Goal: Task Accomplishment & Management: Manage account settings

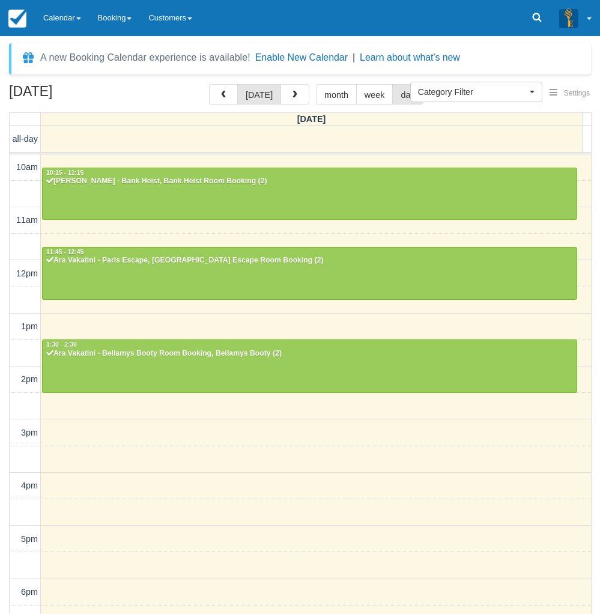
select select
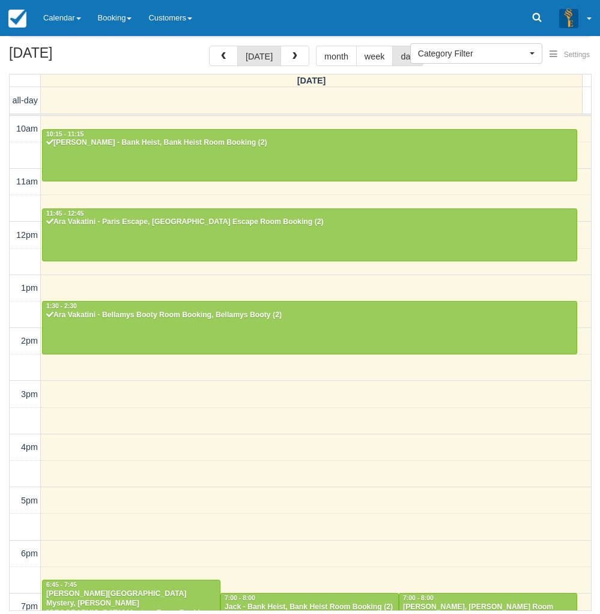
scroll to position [168, 0]
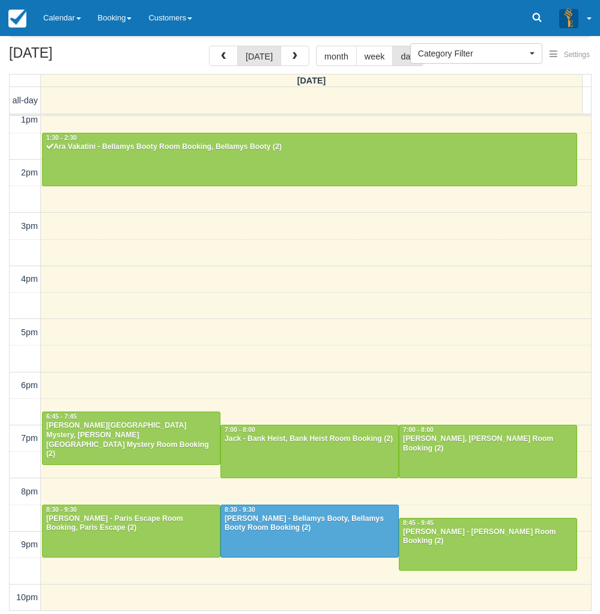
click at [5, 340] on div "October 3, 2025 today month week day Friday all-day 10am 11am 12pm 1pm 2pm 3pm …" at bounding box center [300, 328] width 600 height 565
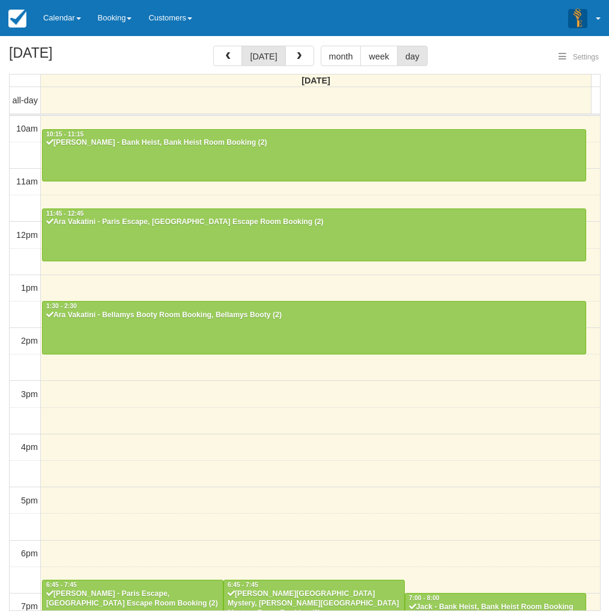
select select
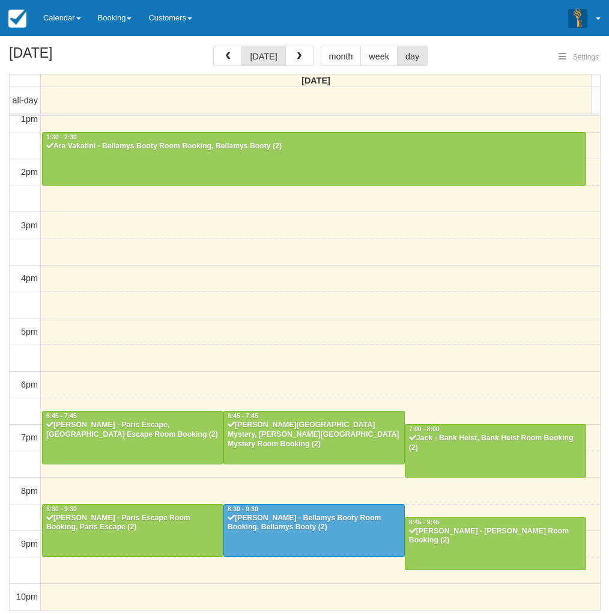
select select
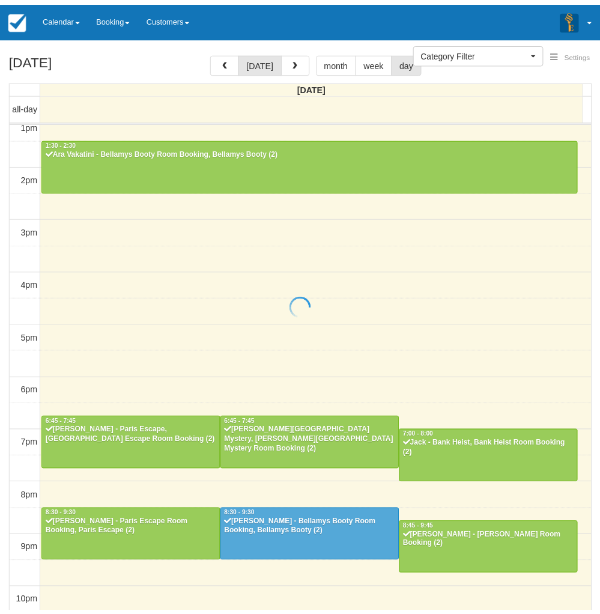
scroll to position [6, 0]
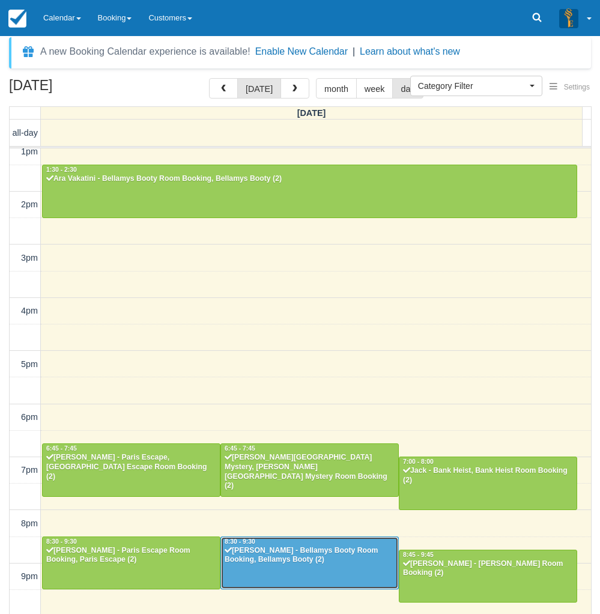
click at [332, 545] on div "8:30 - 9:30" at bounding box center [309, 542] width 171 height 8
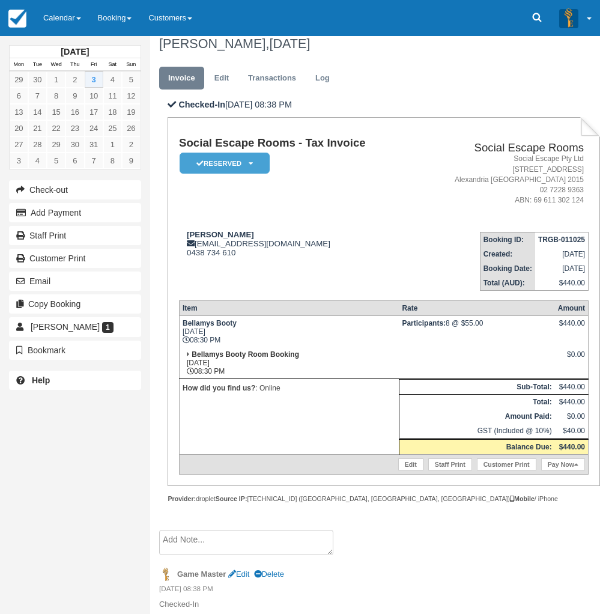
scroll to position [15, 0]
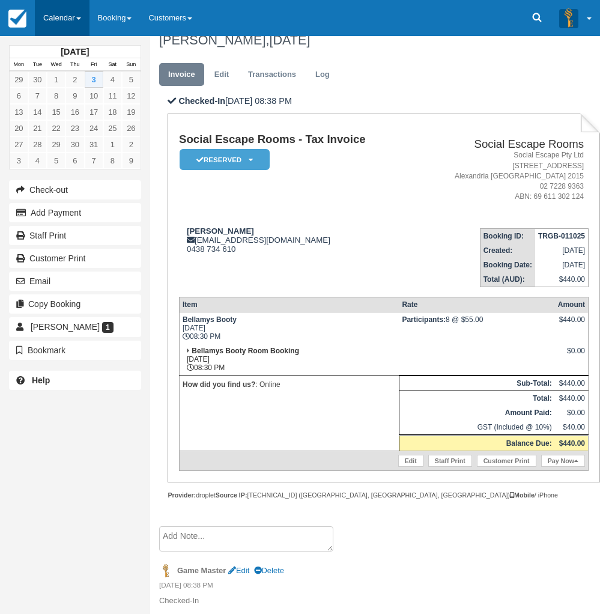
click at [81, 7] on link "Calendar" at bounding box center [62, 18] width 55 height 36
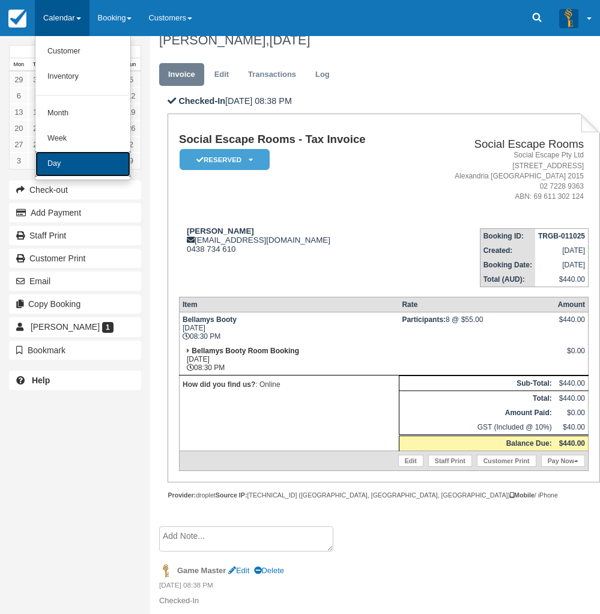
click at [62, 159] on link "Day" at bounding box center [82, 163] width 95 height 25
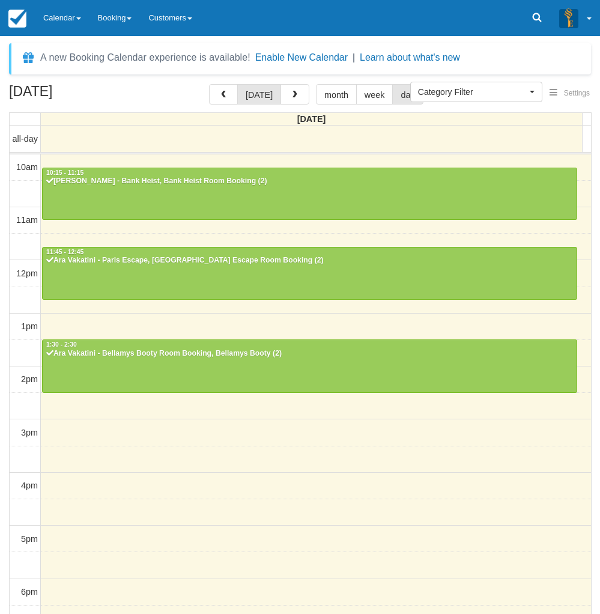
select select
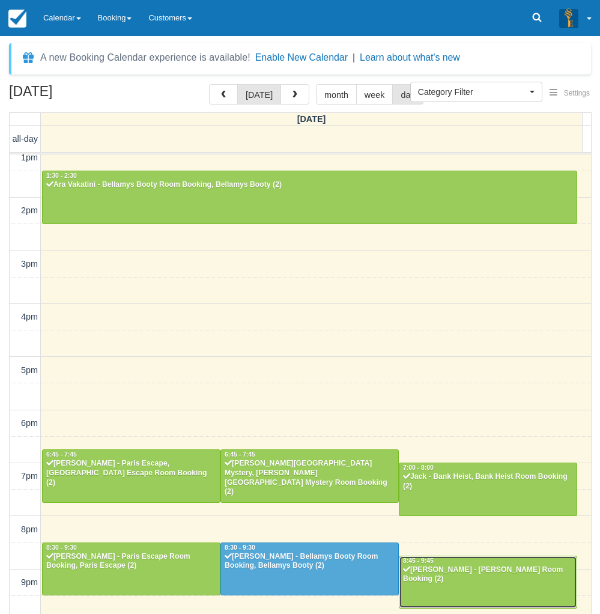
click at [473, 574] on div "Kayla - Ransom, Ransom Room Booking (2)" at bounding box center [487, 574] width 171 height 19
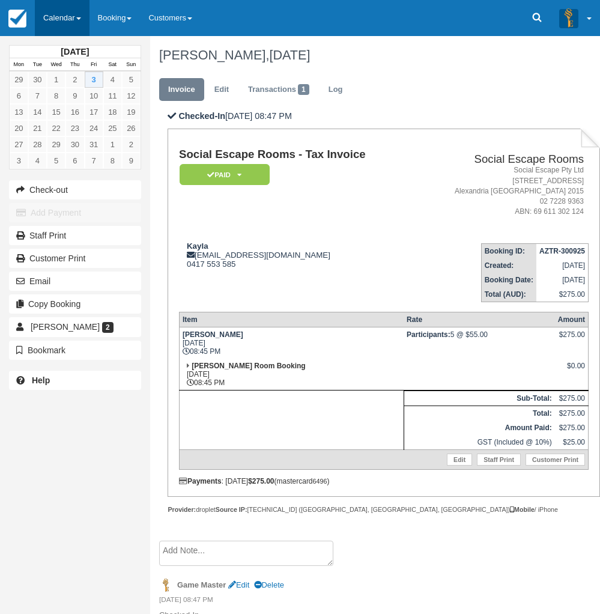
click at [45, 7] on link "Calendar" at bounding box center [62, 18] width 55 height 36
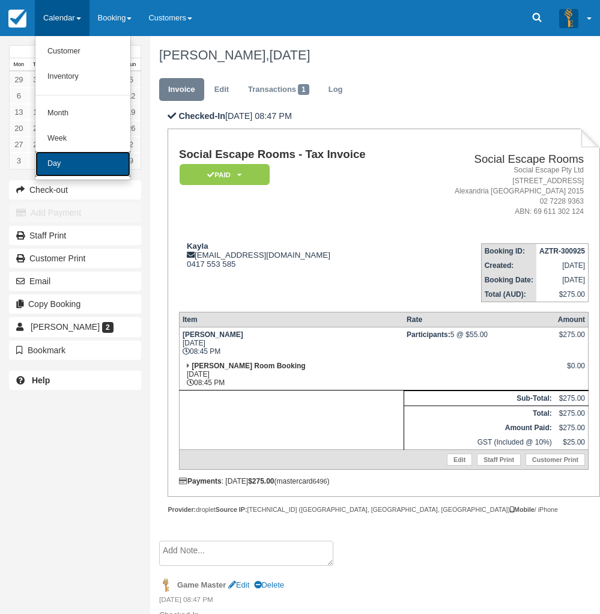
click at [52, 153] on link "Day" at bounding box center [82, 163] width 95 height 25
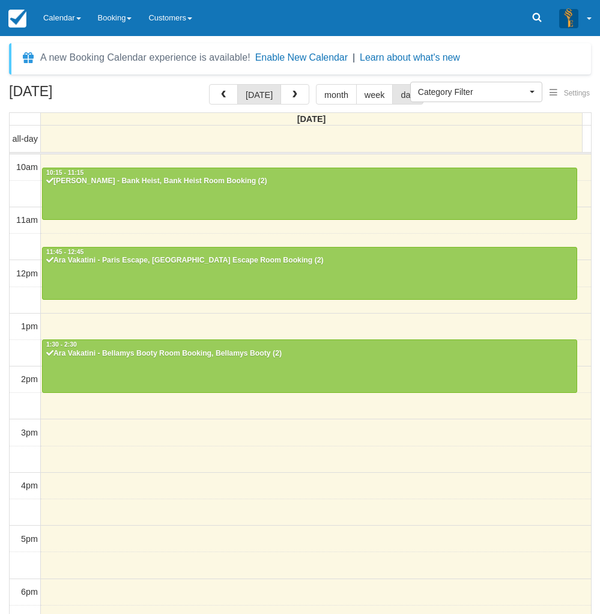
select select
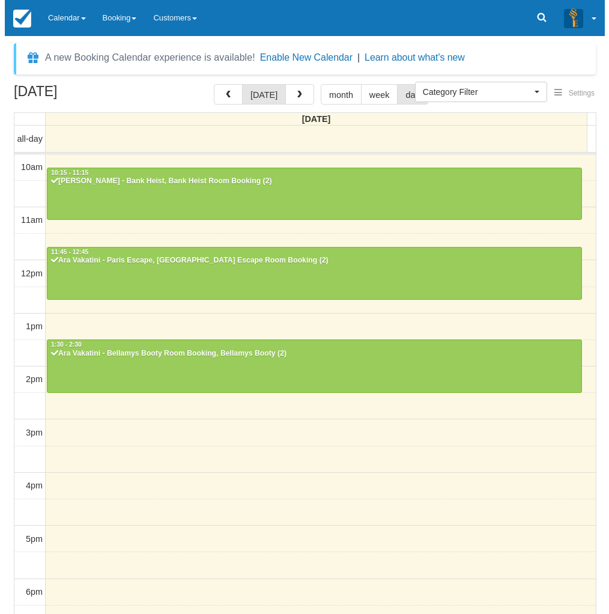
scroll to position [169, 0]
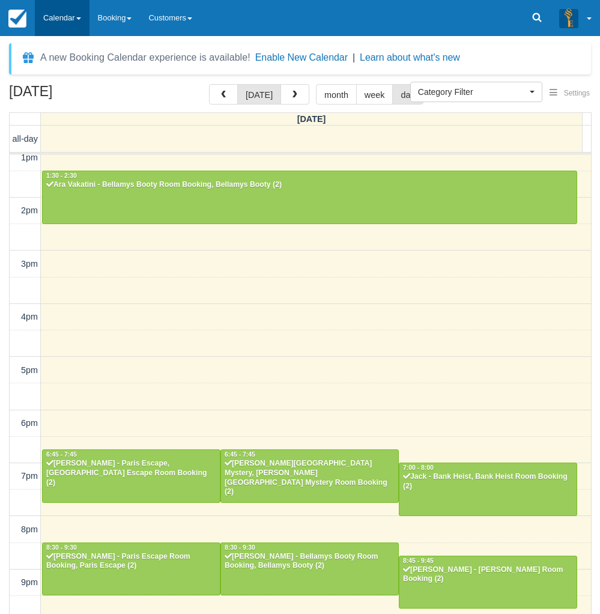
click at [82, 12] on link "Calendar" at bounding box center [62, 18] width 55 height 36
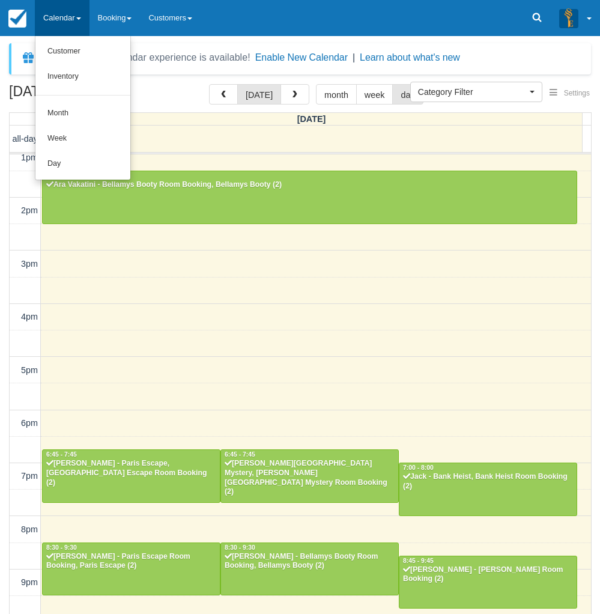
click at [88, 177] on ul "Customer Inventory Month Week Day" at bounding box center [83, 108] width 96 height 144
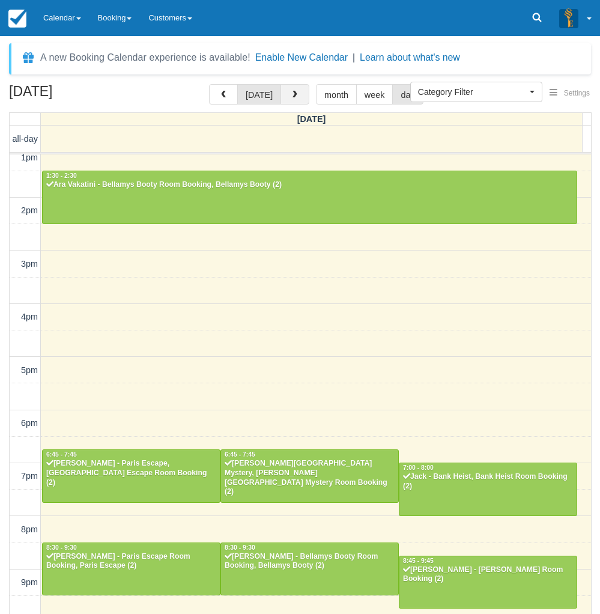
click at [293, 96] on span "button" at bounding box center [295, 95] width 8 height 8
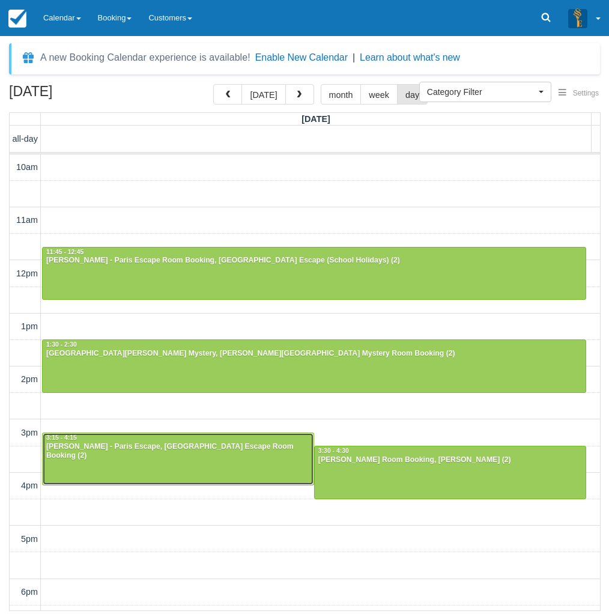
click at [156, 450] on div "Craig Ridgewell - Paris Escape, Paris Escape Room Booking (2)" at bounding box center [178, 451] width 265 height 19
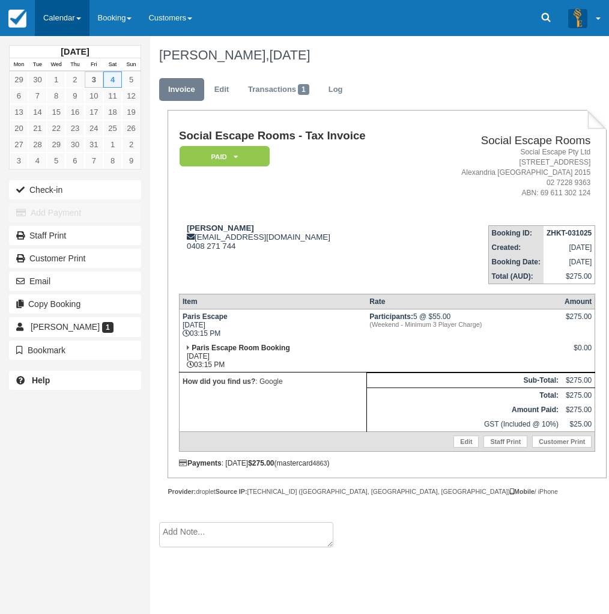
click at [73, 14] on link "Calendar" at bounding box center [62, 18] width 55 height 36
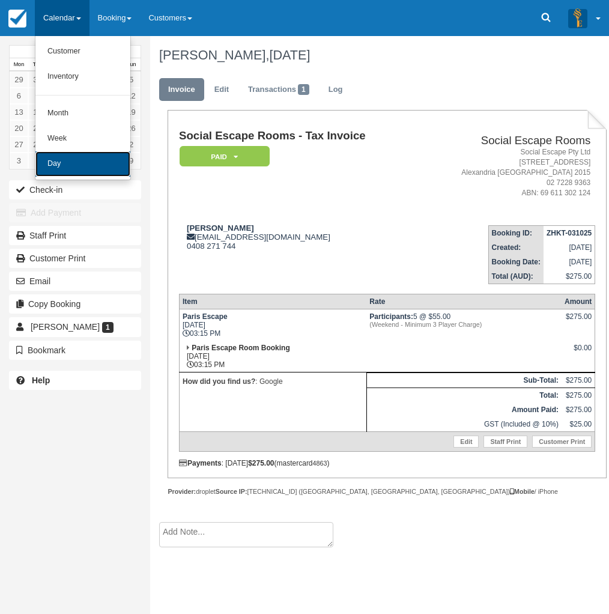
click at [45, 174] on link "Day" at bounding box center [82, 163] width 95 height 25
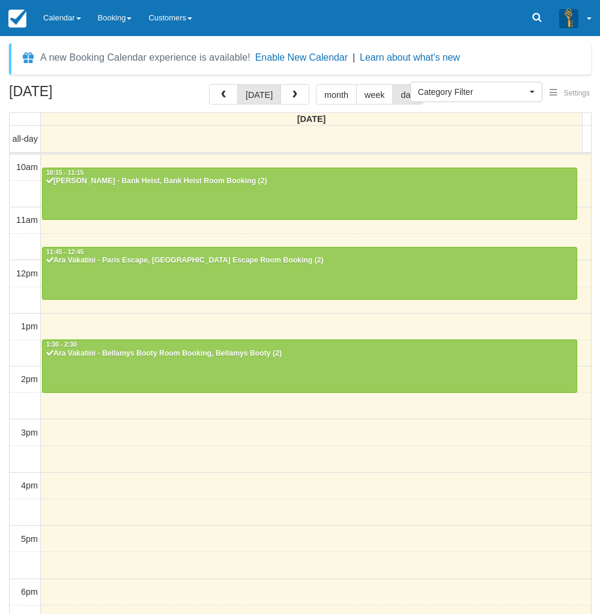
select select
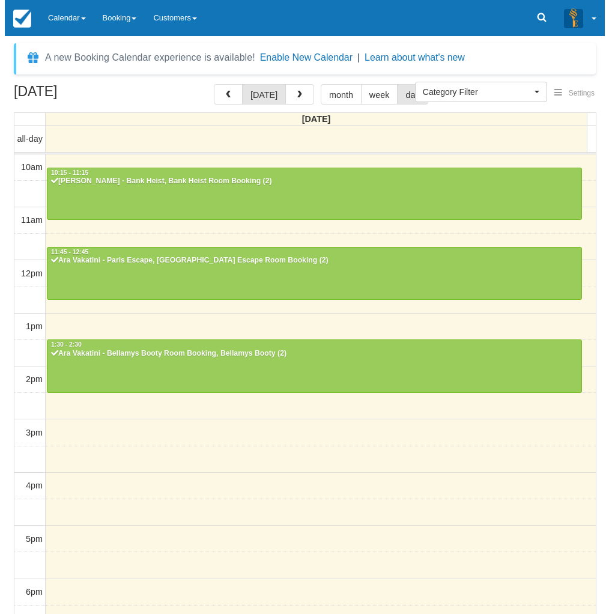
scroll to position [168, 0]
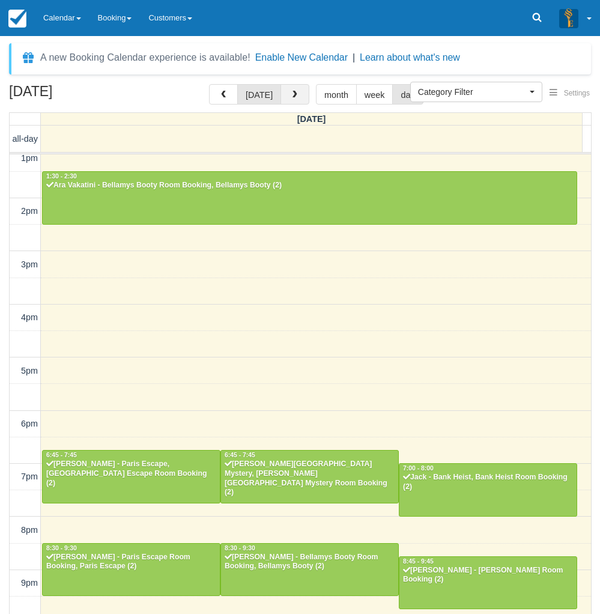
click at [302, 98] on button "button" at bounding box center [295, 94] width 29 height 20
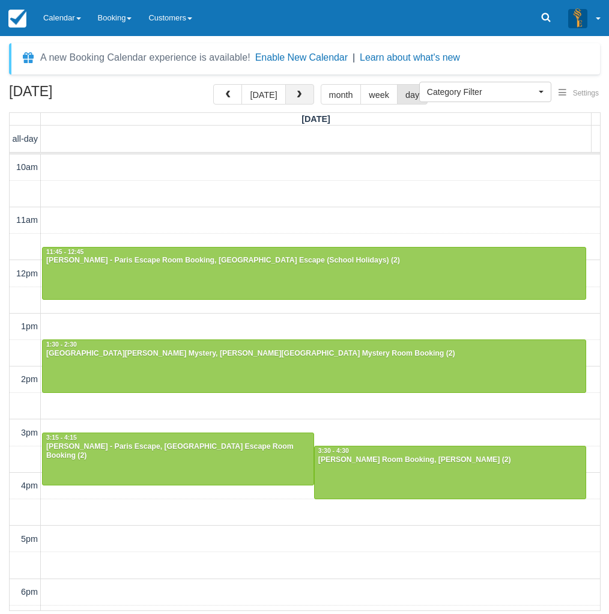
click at [303, 104] on button "button" at bounding box center [299, 94] width 29 height 20
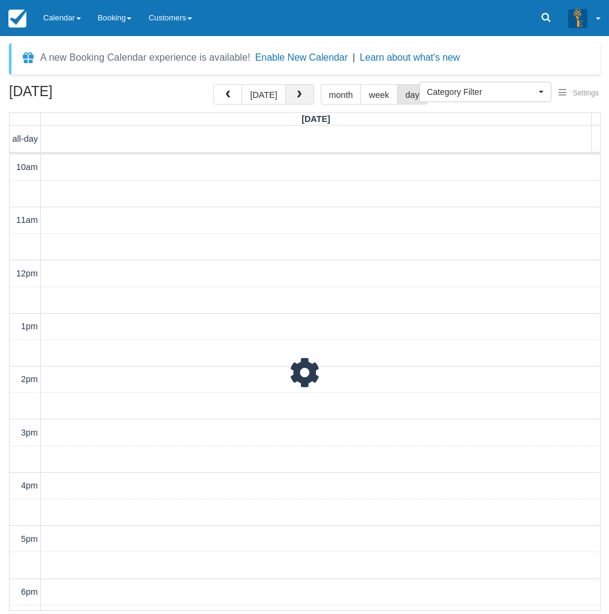
scroll to position [207, 0]
click at [297, 99] on span "button" at bounding box center [299, 95] width 8 height 8
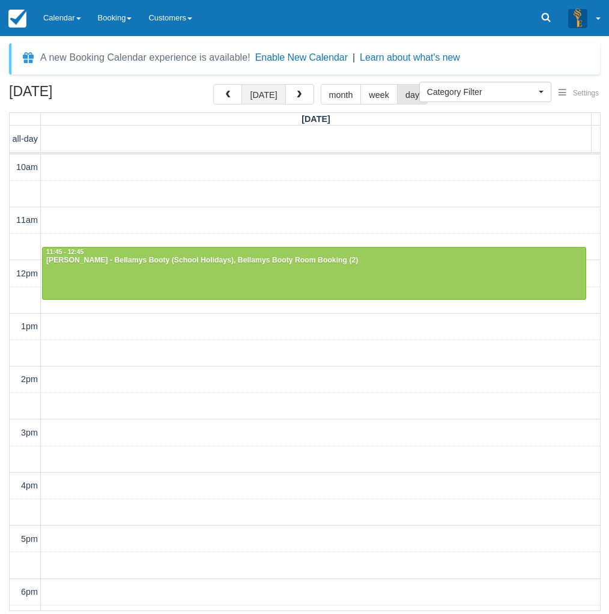
click at [263, 100] on button "[DATE]" at bounding box center [263, 94] width 44 height 20
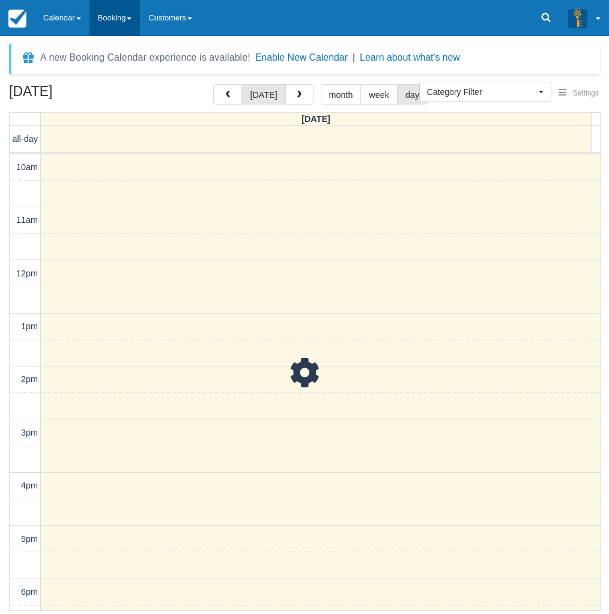
scroll to position [207, 0]
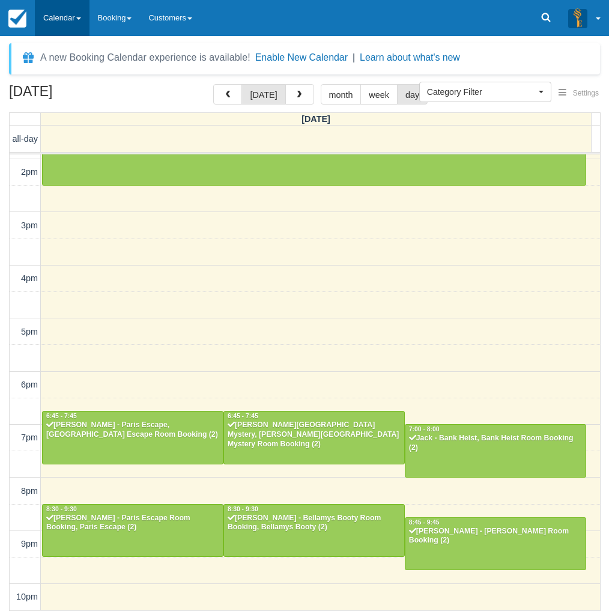
click at [59, 16] on link "Calendar" at bounding box center [62, 18] width 55 height 36
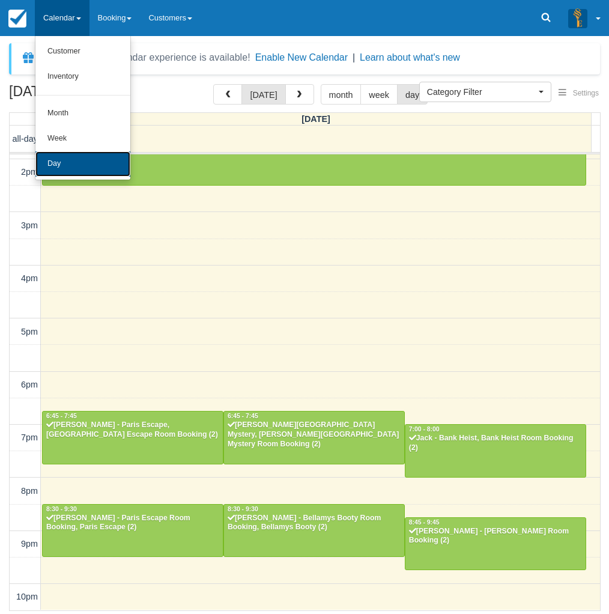
click at [80, 159] on link "Day" at bounding box center [82, 163] width 95 height 25
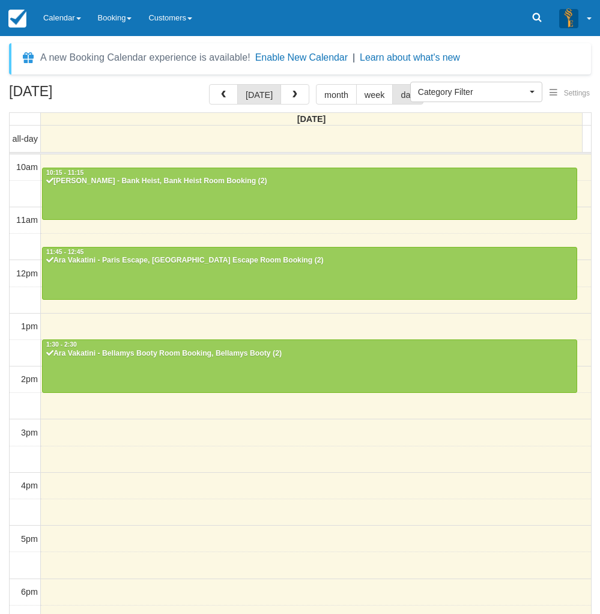
select select
